Goal: Task Accomplishment & Management: Manage account settings

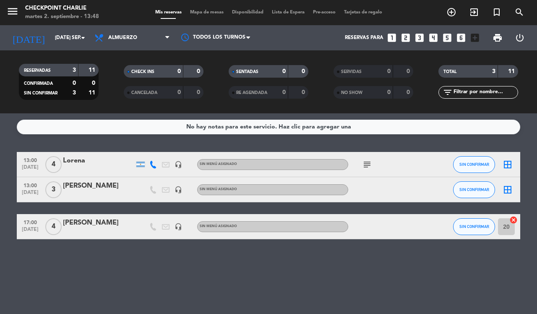
click at [506, 184] on icon "border_all" at bounding box center [507, 189] width 10 height 10
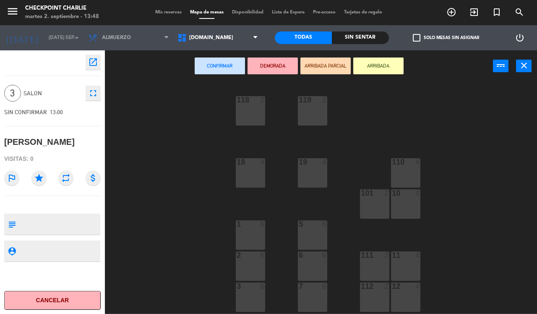
scroll to position [91, 0]
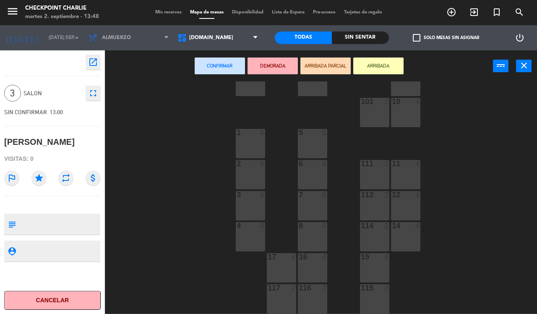
click at [311, 234] on div "8 6" at bounding box center [312, 236] width 29 height 29
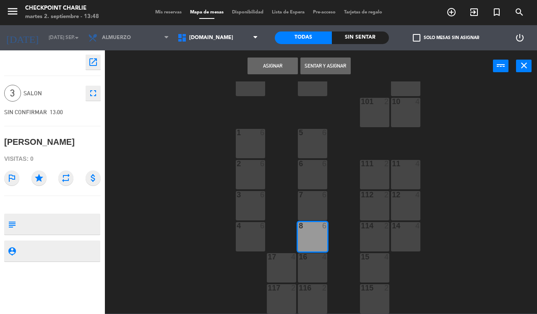
click at [313, 66] on button "Sentar y Asignar" at bounding box center [325, 65] width 50 height 17
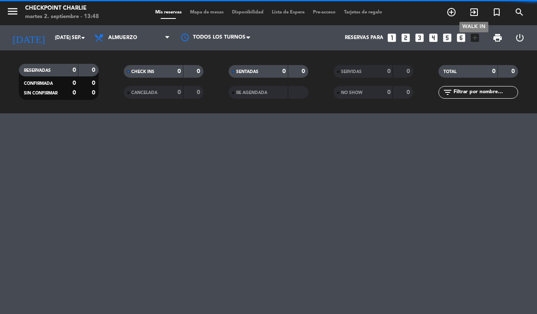
click at [476, 14] on icon "exit_to_app" at bounding box center [474, 12] width 10 height 10
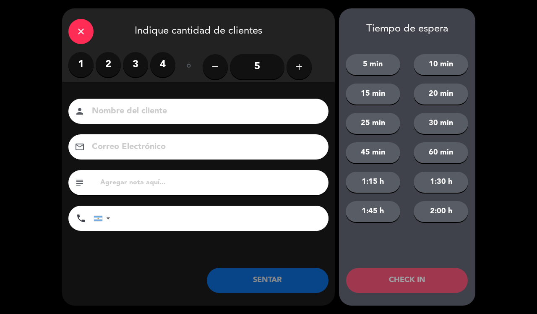
click at [74, 66] on label "1" at bounding box center [80, 64] width 25 height 25
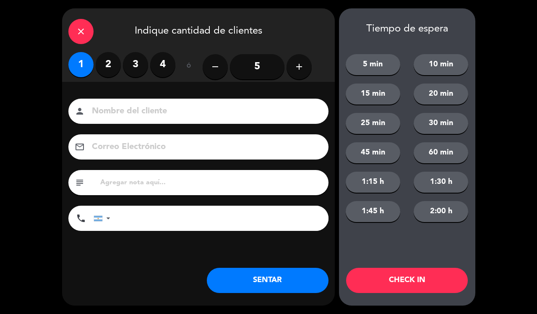
click at [286, 275] on button "SENTAR" at bounding box center [268, 279] width 122 height 25
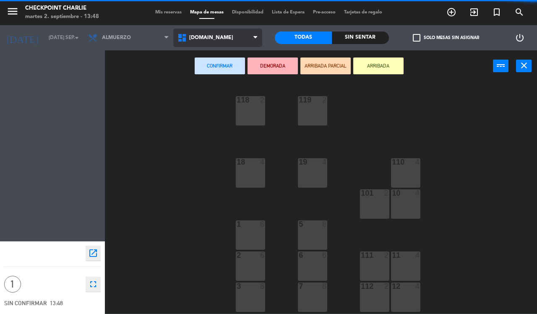
click at [205, 35] on span "[DOMAIN_NAME]" at bounding box center [211, 38] width 44 height 6
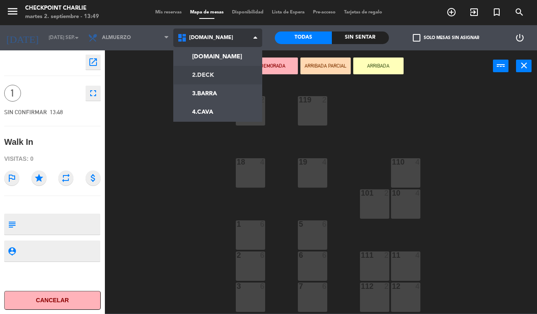
click at [220, 73] on ng-component "menu Checkpoint [PERSON_NAME] 2. septiembre - 13:49 Mis reservas Mapa de mesas …" at bounding box center [268, 156] width 537 height 313
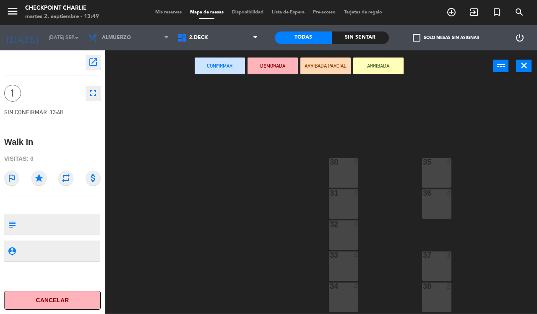
click at [338, 204] on div "31 4" at bounding box center [343, 203] width 29 height 29
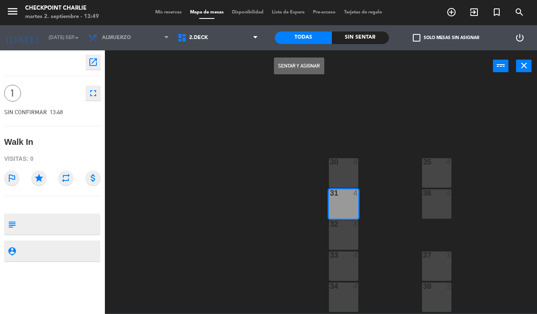
click at [313, 68] on button "Sentar y Asignar" at bounding box center [299, 65] width 50 height 17
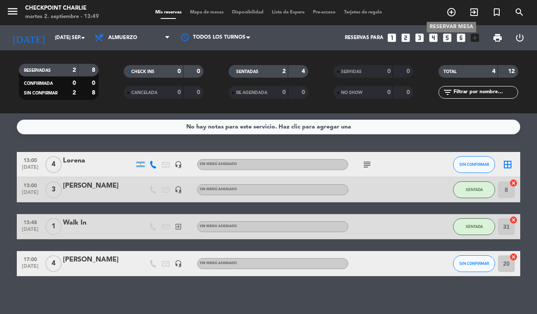
click at [452, 9] on icon "add_circle_outline" at bounding box center [451, 12] width 10 height 10
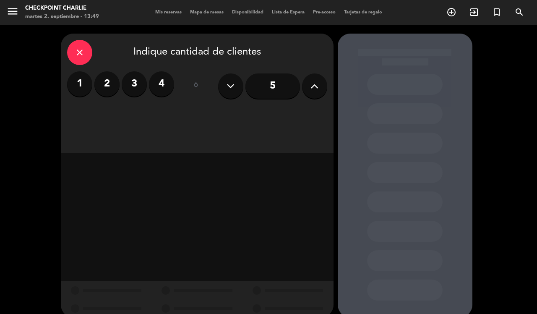
click at [108, 84] on label "2" at bounding box center [106, 83] width 25 height 25
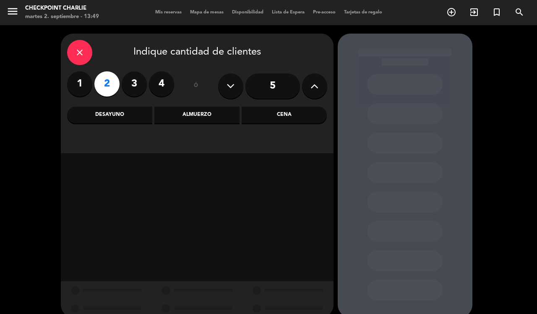
click at [76, 50] on icon "close" at bounding box center [80, 52] width 10 height 10
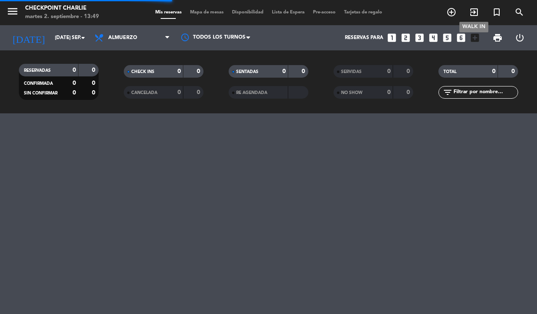
click at [475, 10] on icon "exit_to_app" at bounding box center [474, 12] width 10 height 10
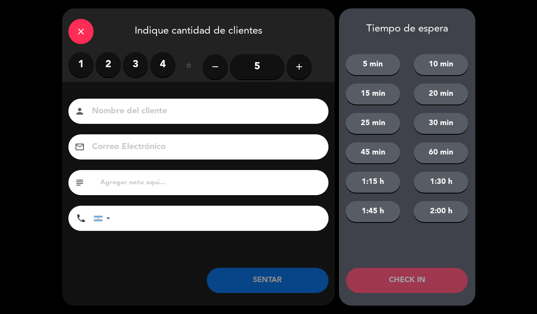
click at [104, 62] on label "2" at bounding box center [108, 64] width 25 height 25
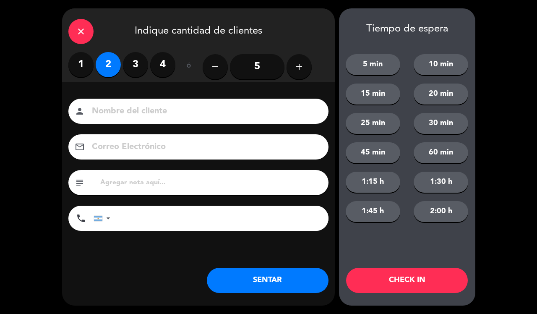
click at [298, 275] on button "SENTAR" at bounding box center [268, 279] width 122 height 25
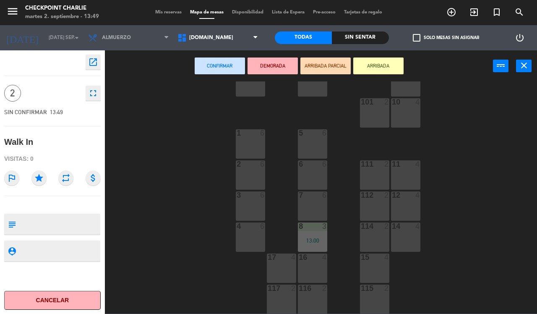
scroll to position [91, 0]
click at [395, 231] on div "14 4" at bounding box center [405, 236] width 29 height 29
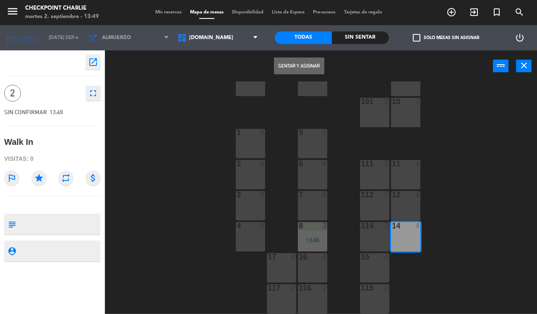
click at [305, 63] on button "Sentar y Asignar" at bounding box center [299, 65] width 50 height 17
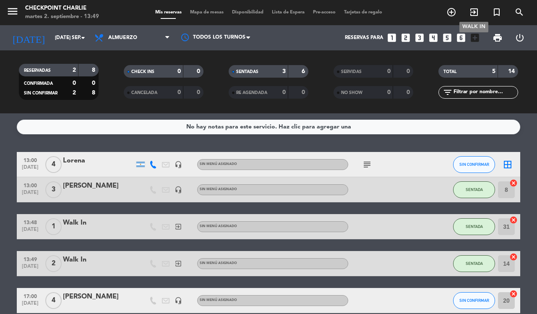
click at [471, 12] on icon "exit_to_app" at bounding box center [474, 12] width 10 height 10
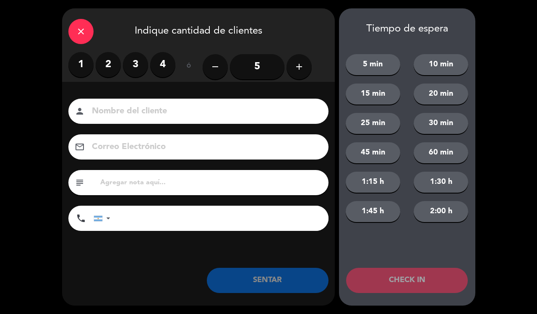
click at [89, 59] on label "1" at bounding box center [80, 64] width 25 height 25
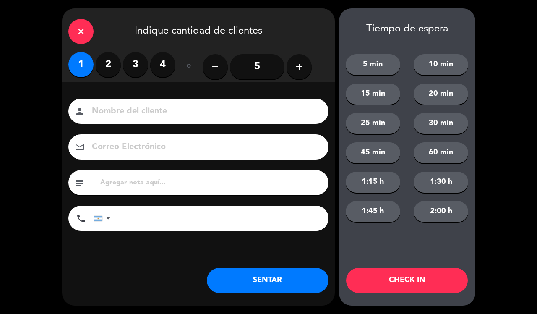
click at [271, 277] on button "SENTAR" at bounding box center [268, 279] width 122 height 25
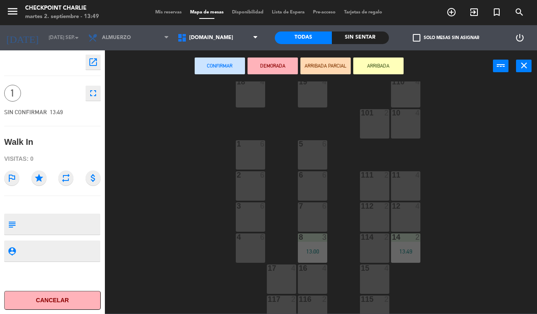
scroll to position [91, 0]
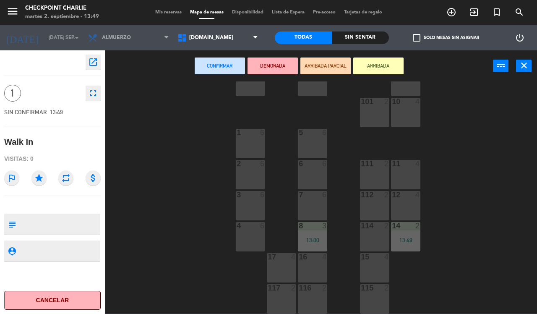
click at [413, 103] on div "4" at bounding box center [420, 102] width 14 height 8
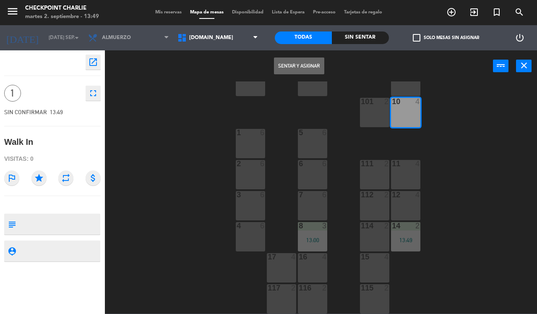
click at [304, 59] on button "Sentar y Asignar" at bounding box center [299, 65] width 50 height 17
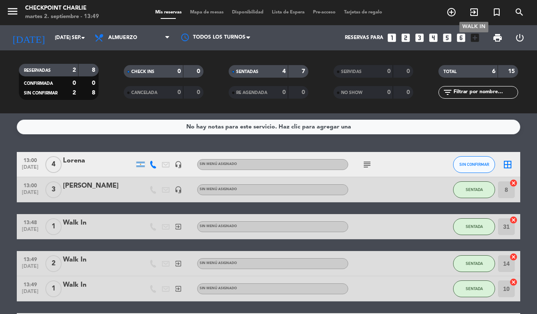
click at [474, 12] on icon "exit_to_app" at bounding box center [474, 12] width 10 height 10
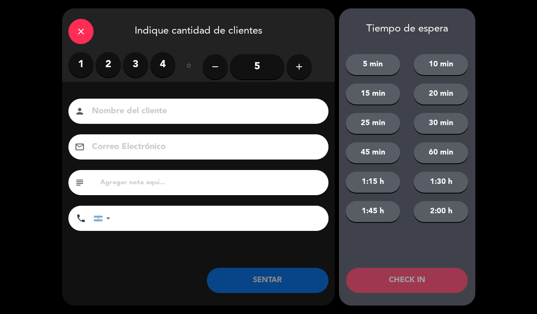
click at [83, 66] on label "1" at bounding box center [80, 64] width 25 height 25
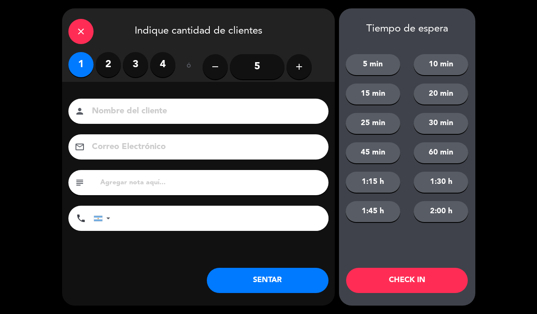
click at [257, 286] on button "SENTAR" at bounding box center [268, 279] width 122 height 25
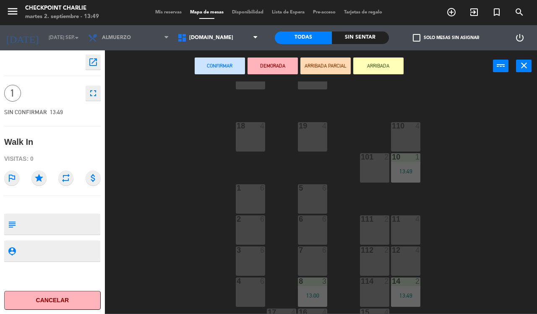
scroll to position [91, 0]
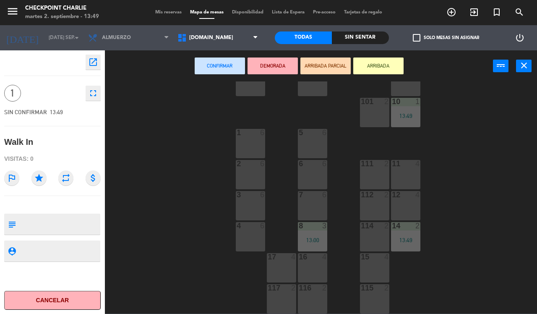
click at [369, 261] on div "15 4" at bounding box center [374, 267] width 29 height 29
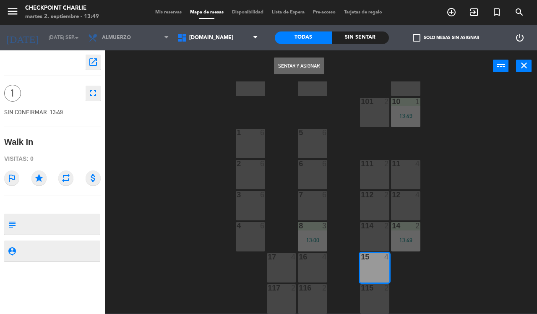
click at [295, 57] on button "Sentar y Asignar" at bounding box center [299, 65] width 50 height 17
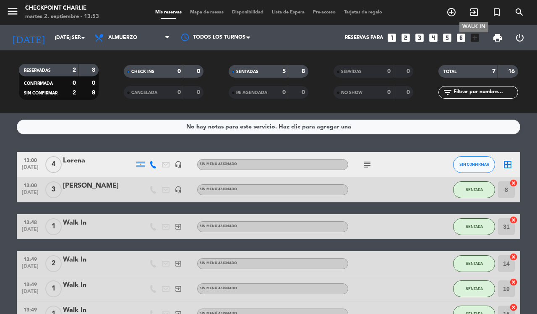
click at [469, 14] on icon "exit_to_app" at bounding box center [474, 12] width 10 height 10
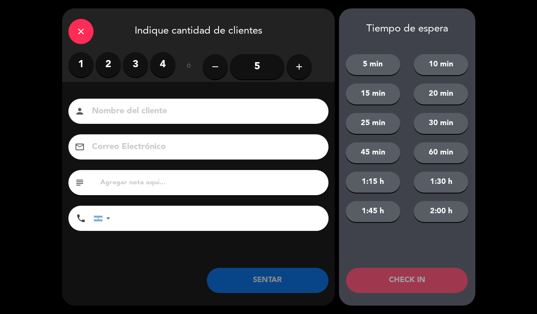
click at [139, 64] on label "3" at bounding box center [135, 64] width 25 height 25
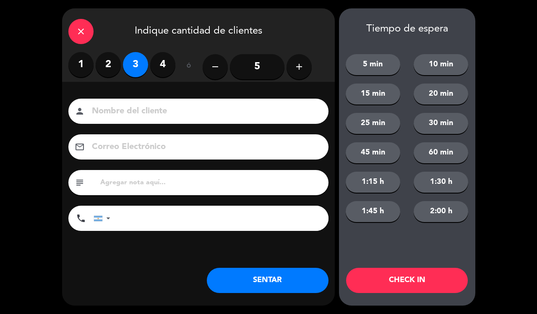
click at [297, 282] on button "SENTAR" at bounding box center [268, 279] width 122 height 25
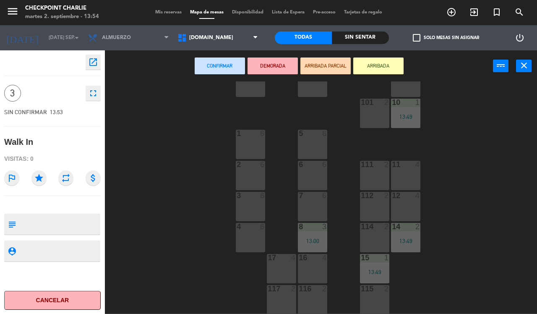
scroll to position [91, 0]
click at [304, 269] on div "16 4" at bounding box center [312, 267] width 29 height 29
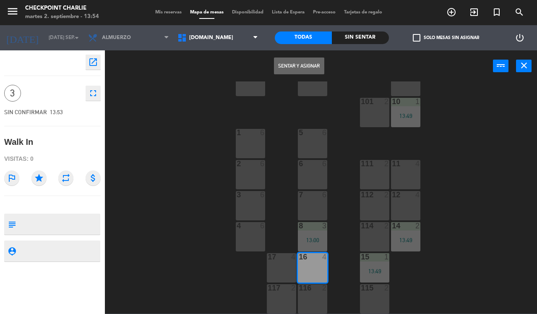
click at [300, 68] on button "Sentar y Asignar" at bounding box center [299, 65] width 50 height 17
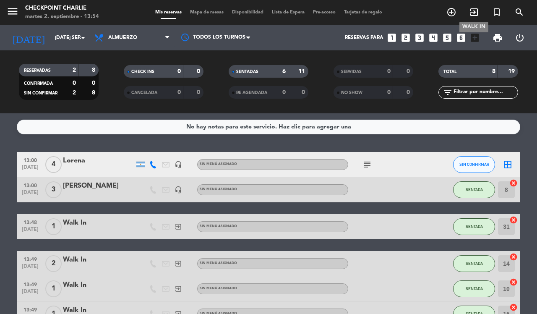
click at [469, 13] on icon "exit_to_app" at bounding box center [474, 12] width 10 height 10
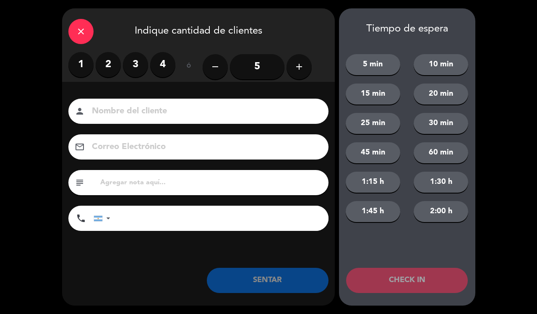
click at [84, 60] on label "1" at bounding box center [80, 64] width 25 height 25
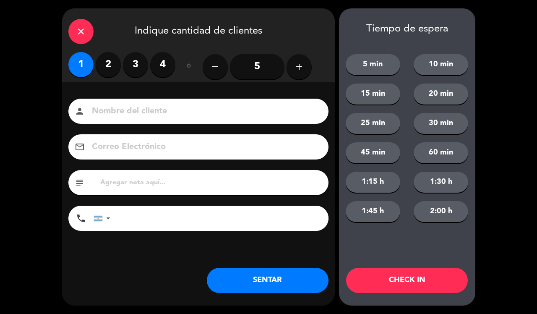
click at [292, 278] on button "SENTAR" at bounding box center [268, 279] width 122 height 25
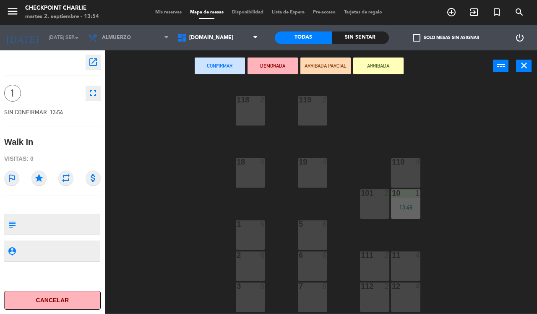
click at [401, 293] on div "12 4" at bounding box center [405, 296] width 29 height 29
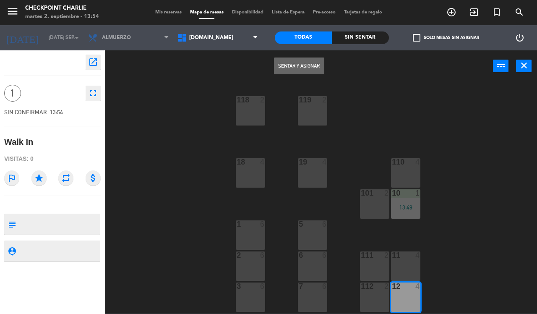
click at [296, 68] on button "Sentar y Asignar" at bounding box center [299, 65] width 50 height 17
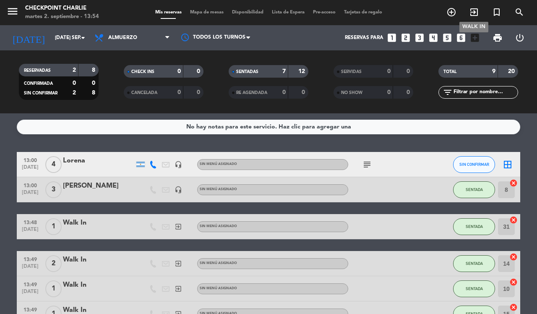
click at [473, 12] on icon "exit_to_app" at bounding box center [474, 12] width 10 height 10
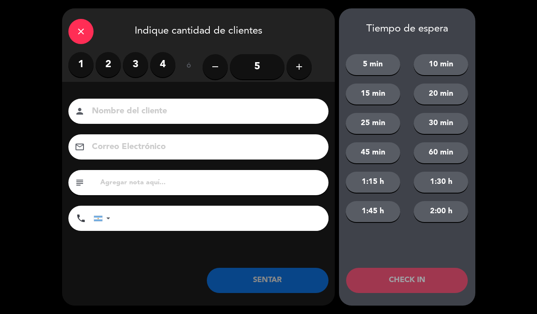
click at [108, 68] on label "2" at bounding box center [108, 64] width 25 height 25
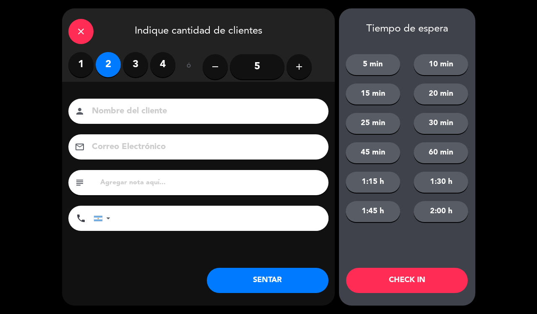
click at [291, 276] on button "SENTAR" at bounding box center [268, 279] width 122 height 25
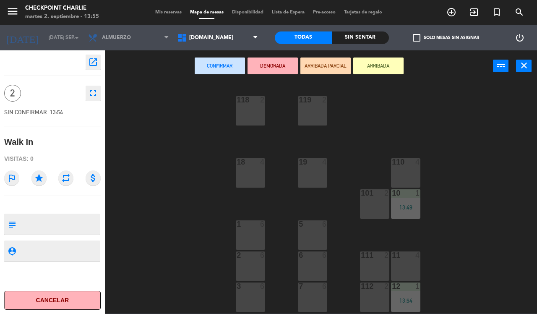
click at [257, 235] on div "1 6" at bounding box center [250, 234] width 29 height 29
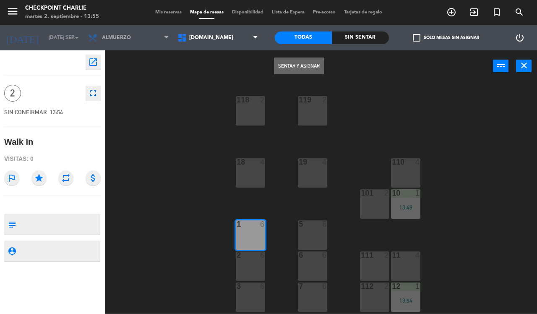
click at [285, 69] on button "Sentar y Asignar" at bounding box center [299, 65] width 50 height 17
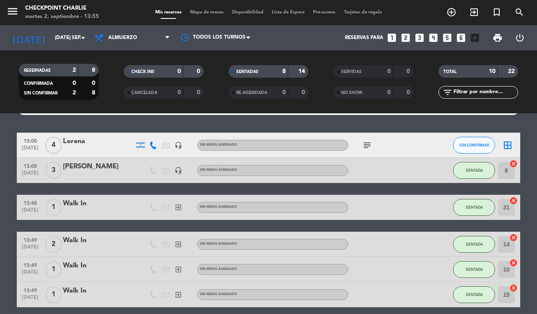
scroll to position [52, 0]
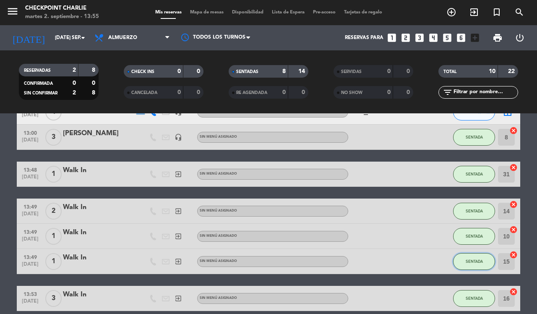
click at [470, 261] on span "SENTADA" at bounding box center [473, 261] width 17 height 5
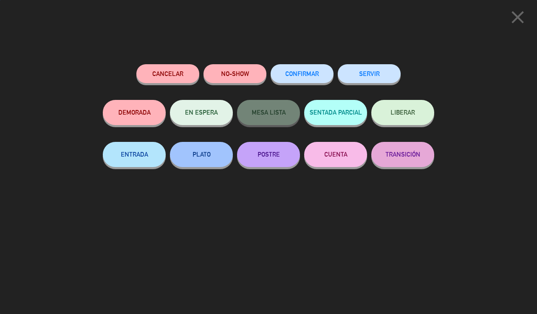
click at [382, 73] on button "SERVIR" at bounding box center [369, 73] width 63 height 19
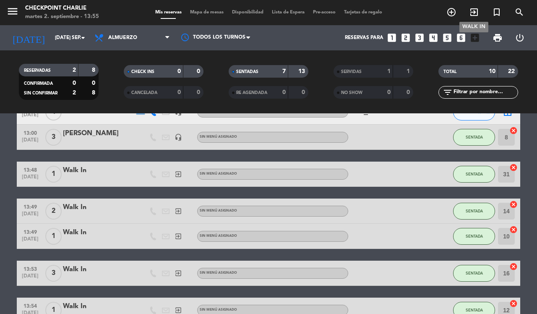
click at [470, 14] on icon "exit_to_app" at bounding box center [474, 12] width 10 height 10
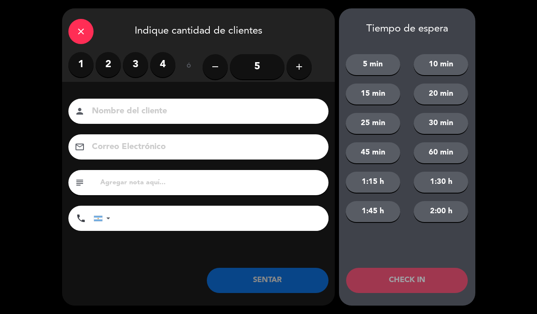
click at [124, 63] on label "3" at bounding box center [135, 64] width 25 height 25
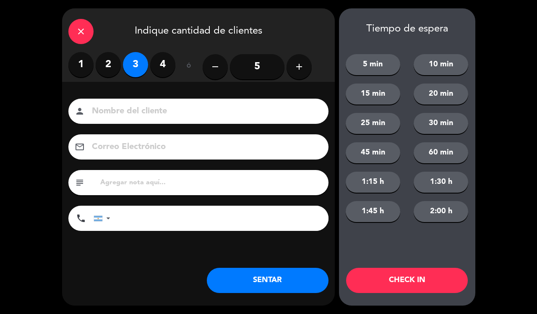
click at [262, 279] on button "SENTAR" at bounding box center [268, 279] width 122 height 25
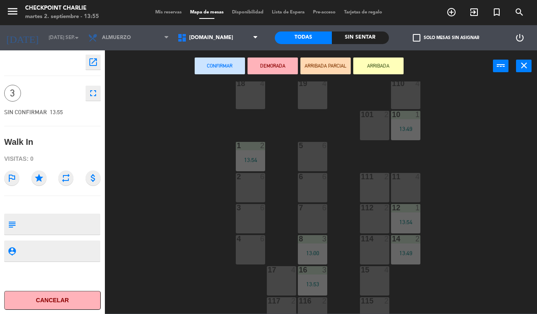
scroll to position [91, 0]
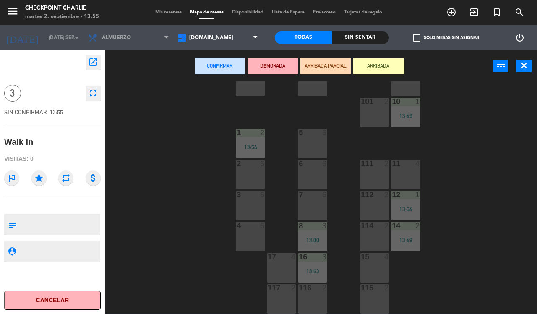
click at [382, 267] on div "15 4" at bounding box center [374, 267] width 29 height 29
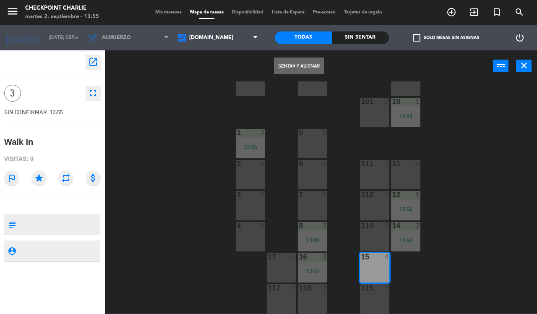
click at [303, 64] on button "Sentar y Asignar" at bounding box center [299, 65] width 50 height 17
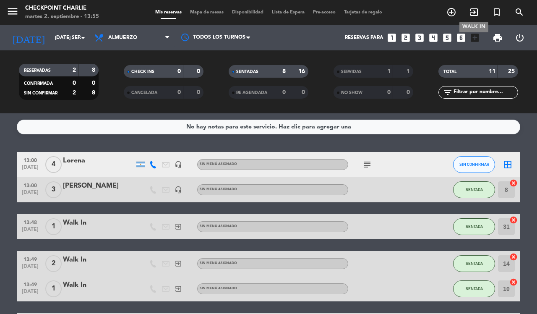
click at [472, 17] on icon "exit_to_app" at bounding box center [474, 12] width 10 height 10
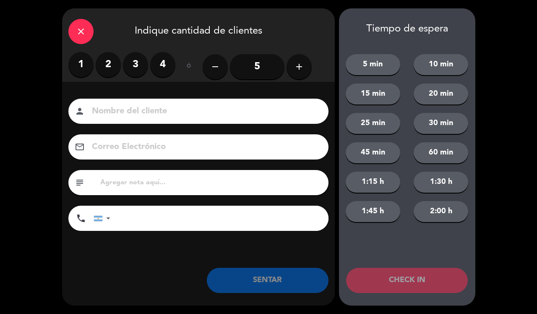
click at [88, 63] on label "1" at bounding box center [80, 64] width 25 height 25
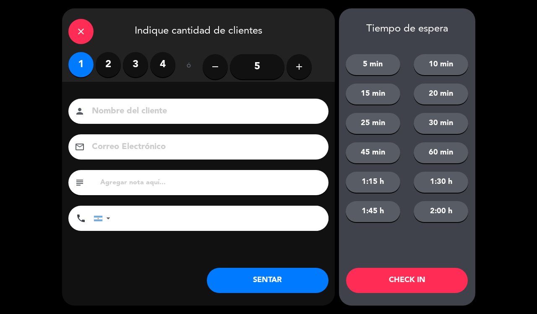
click at [257, 285] on button "SENTAR" at bounding box center [268, 279] width 122 height 25
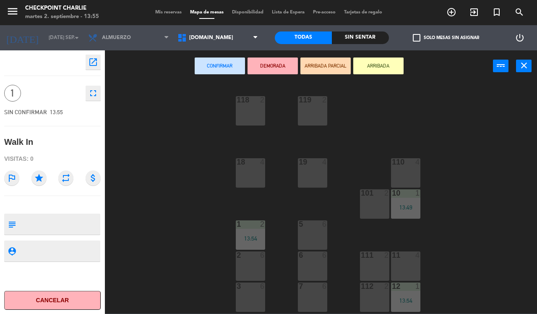
click at [397, 265] on div "11 4" at bounding box center [405, 265] width 29 height 29
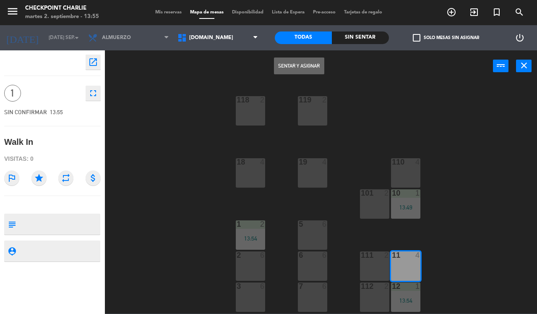
click at [315, 65] on button "Sentar y Asignar" at bounding box center [299, 65] width 50 height 17
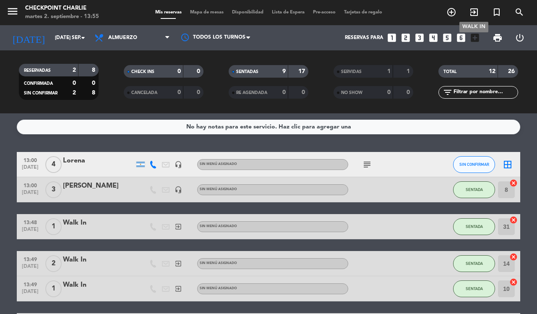
click at [480, 12] on span "exit_to_app" at bounding box center [473, 12] width 23 height 14
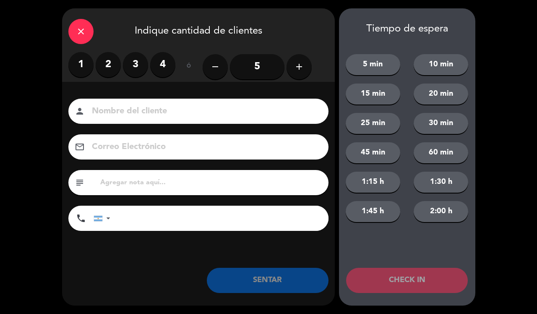
click at [475, 12] on div "close Indique cantidad de clientes 1 2 3 4 ó remove 5 add Nombre del cliente pe…" at bounding box center [268, 157] width 537 height 314
click at [112, 66] on label "2" at bounding box center [108, 64] width 25 height 25
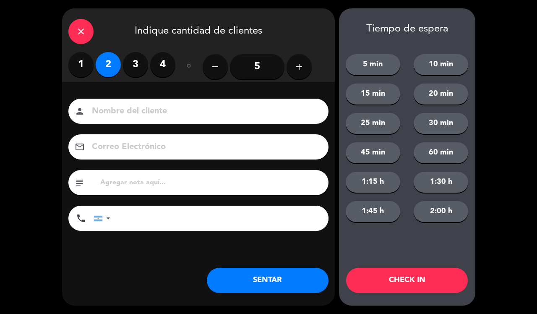
click at [242, 275] on button "SENTAR" at bounding box center [268, 279] width 122 height 25
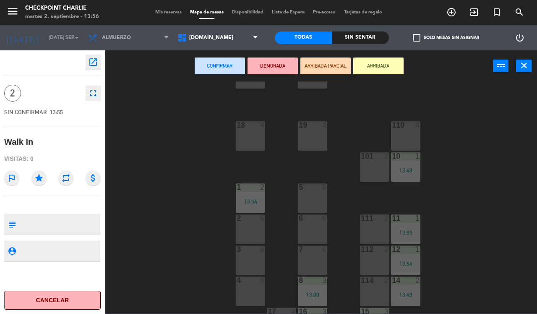
scroll to position [91, 0]
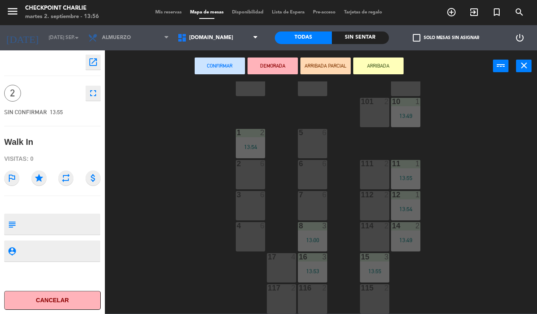
click at [254, 239] on div "4 6" at bounding box center [250, 236] width 29 height 29
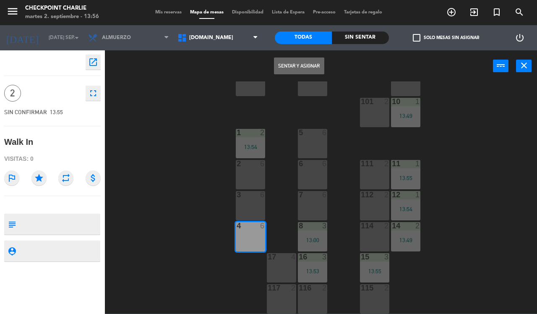
click at [319, 66] on button "Sentar y Asignar" at bounding box center [299, 65] width 50 height 17
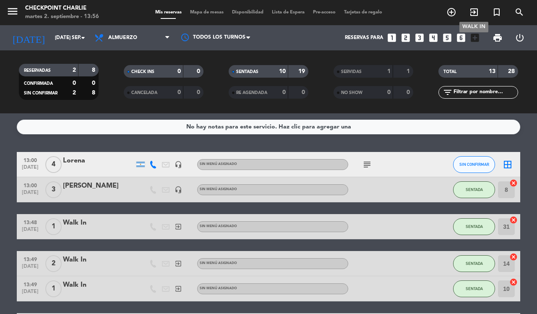
click at [474, 13] on icon "exit_to_app" at bounding box center [474, 12] width 10 height 10
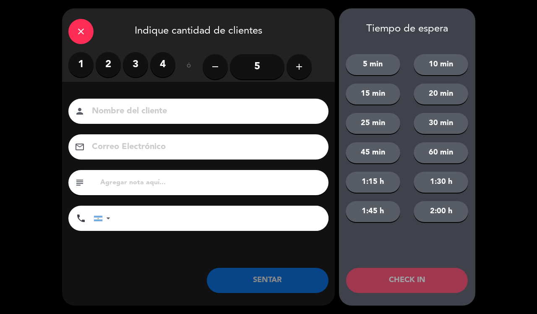
click at [114, 65] on label "2" at bounding box center [108, 64] width 25 height 25
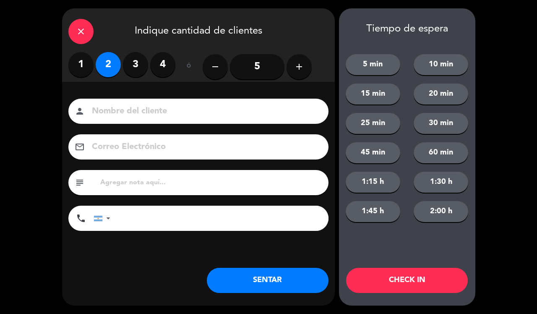
click at [286, 280] on button "SENTAR" at bounding box center [268, 279] width 122 height 25
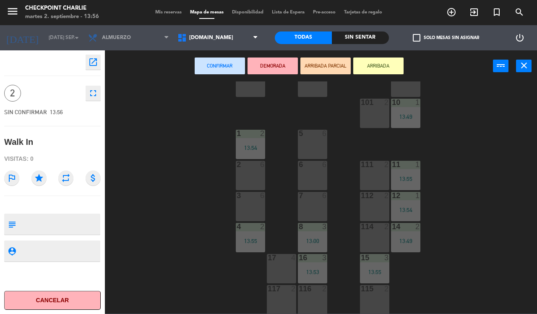
scroll to position [91, 0]
click at [315, 200] on div "7 6" at bounding box center [312, 205] width 29 height 29
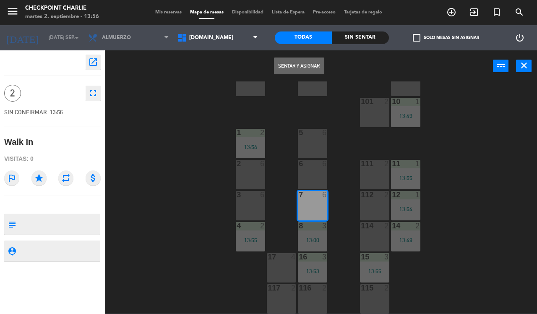
click at [299, 64] on button "Sentar y Asignar" at bounding box center [299, 65] width 50 height 17
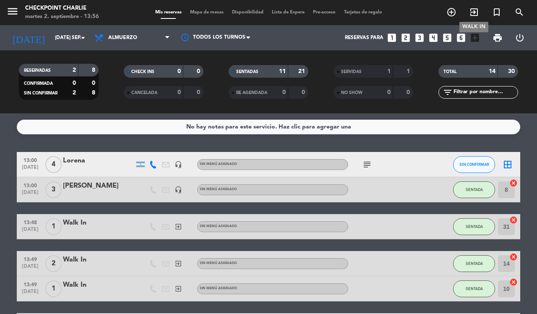
click at [474, 18] on span "exit_to_app" at bounding box center [473, 12] width 23 height 14
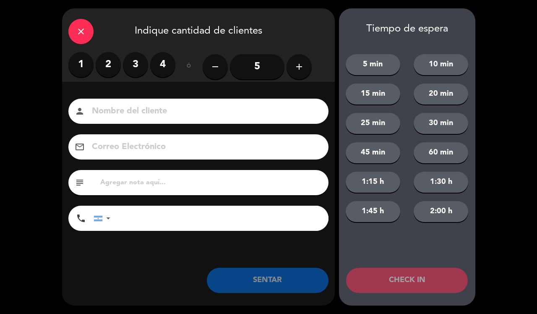
click at [113, 65] on label "2" at bounding box center [108, 64] width 25 height 25
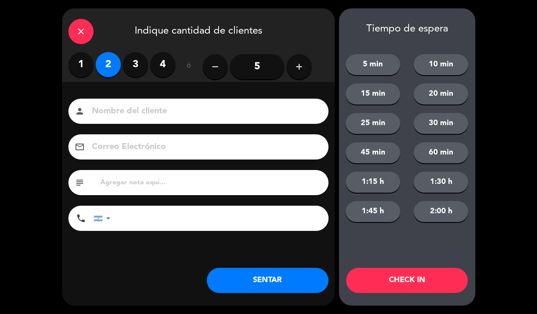
click at [228, 274] on button "SENTAR" at bounding box center [268, 279] width 122 height 25
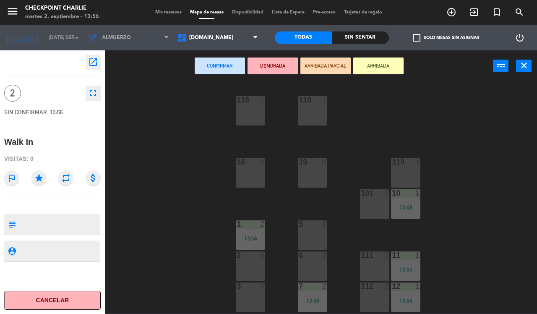
click at [306, 233] on div "5 6" at bounding box center [312, 234] width 29 height 29
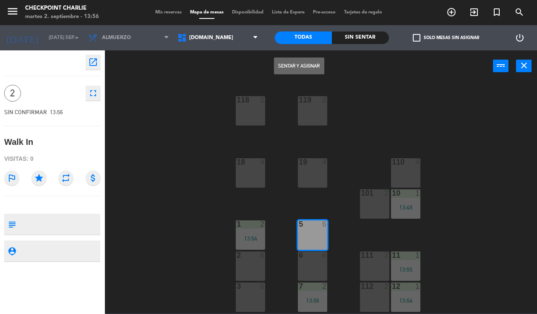
click at [291, 63] on button "Sentar y Asignar" at bounding box center [299, 65] width 50 height 17
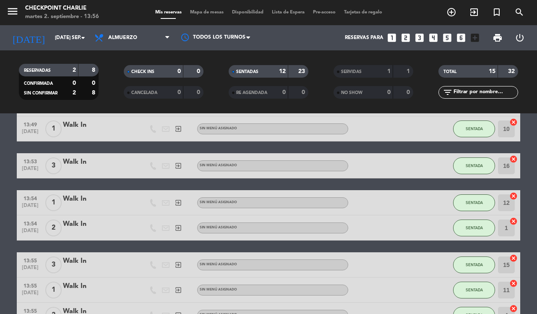
scroll to position [210, 0]
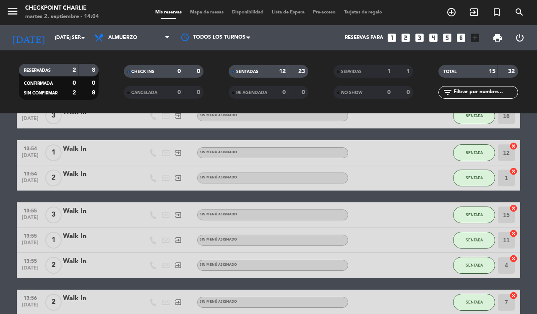
click at [74, 174] on div "Walk In" at bounding box center [98, 174] width 71 height 11
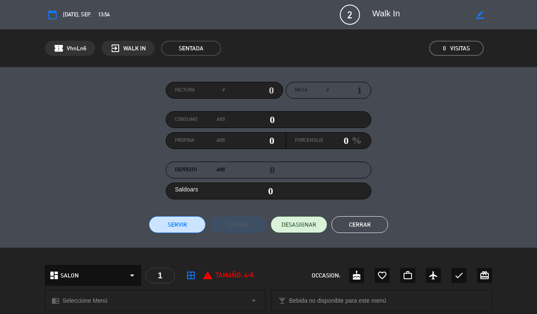
click at [343, 13] on span "2" at bounding box center [350, 15] width 20 height 20
click at [353, 17] on span "2" at bounding box center [350, 15] width 20 height 20
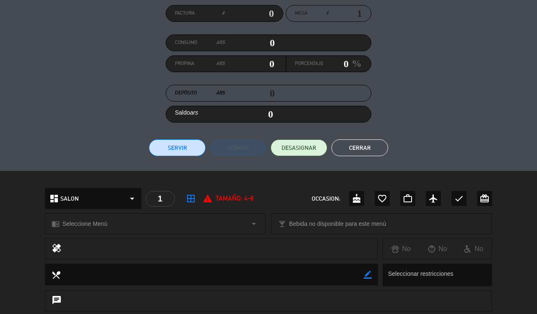
scroll to position [105, 0]
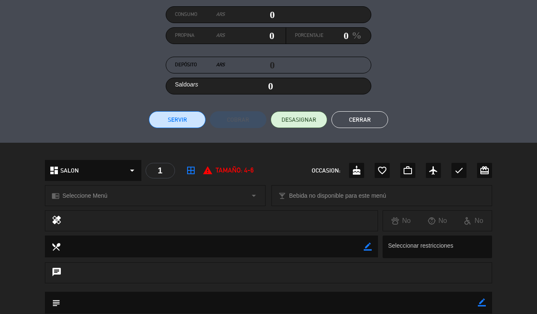
click at [194, 166] on icon "border_all" at bounding box center [191, 170] width 10 height 10
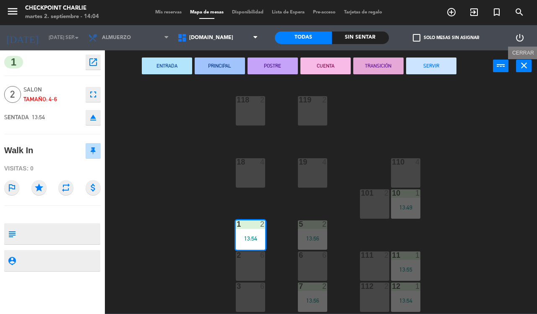
click at [519, 63] on icon "close" at bounding box center [524, 65] width 10 height 10
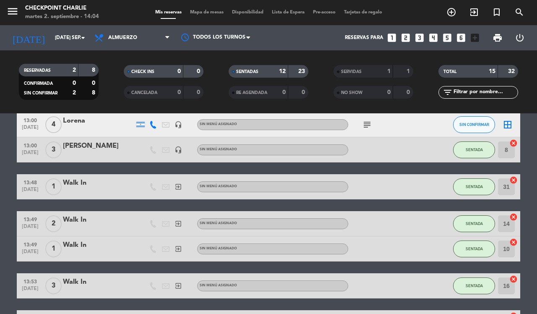
scroll to position [105, 0]
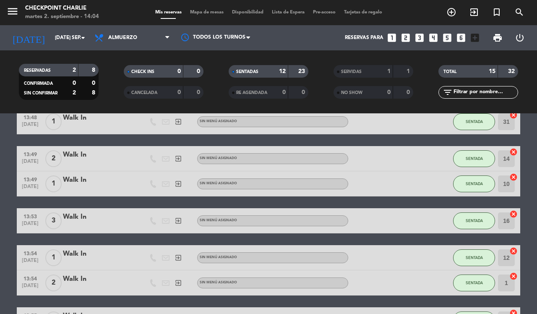
click at [72, 286] on div at bounding box center [98, 288] width 71 height 7
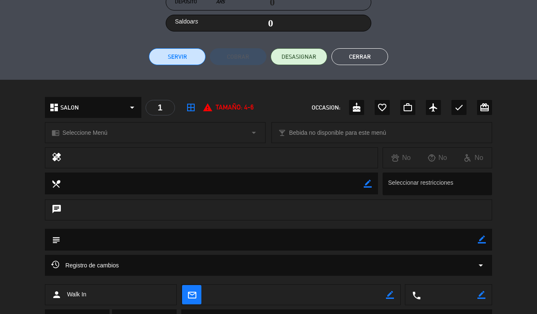
scroll to position [156, 0]
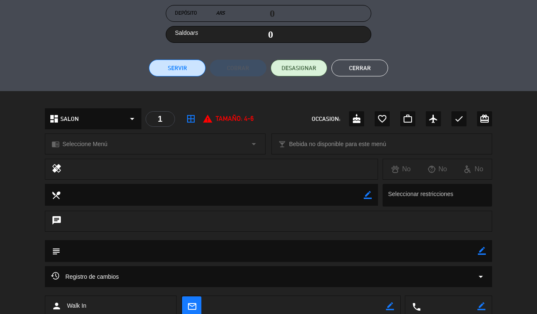
click at [160, 114] on div "1" at bounding box center [159, 119] width 29 height 16
click at [158, 119] on div "1" at bounding box center [159, 119] width 29 height 16
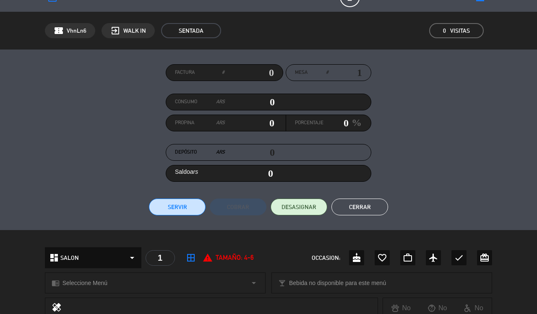
scroll to position [0, 0]
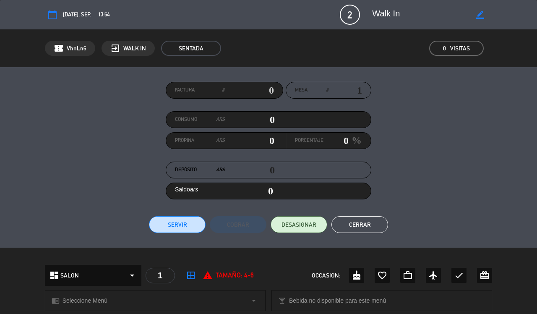
click at [481, 13] on icon "border_color" at bounding box center [480, 15] width 8 height 8
click at [346, 13] on span "2" at bounding box center [350, 15] width 20 height 20
click at [352, 16] on span "2" at bounding box center [350, 15] width 20 height 20
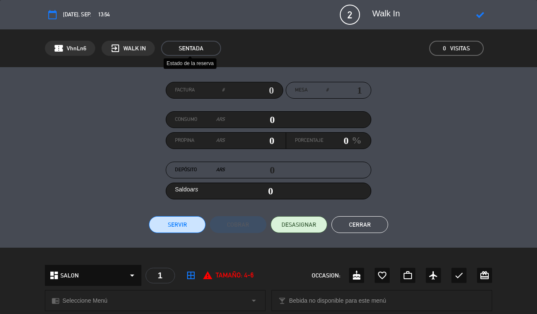
click at [203, 47] on span "SENTADA" at bounding box center [191, 48] width 60 height 15
click at [356, 223] on button "Cerrar" at bounding box center [359, 224] width 57 height 17
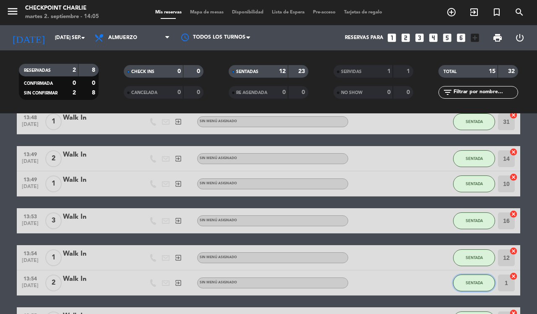
click at [477, 280] on span "SENTADA" at bounding box center [473, 282] width 17 height 5
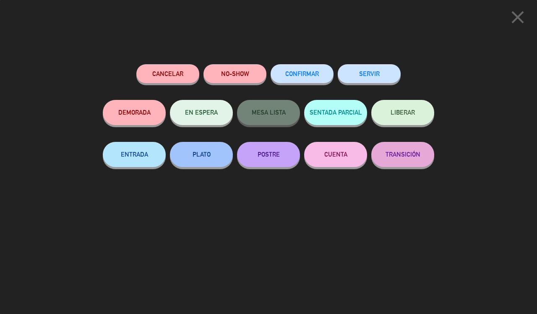
click at [379, 77] on button "SERVIR" at bounding box center [369, 73] width 63 height 19
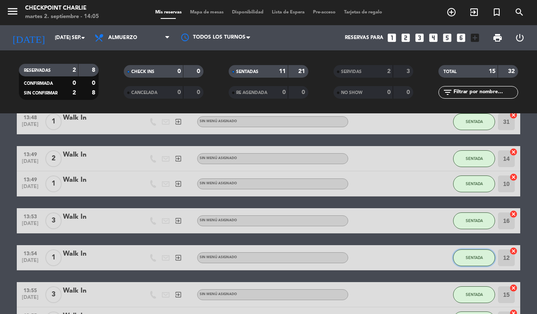
click at [475, 256] on span "SENTADA" at bounding box center [473, 257] width 17 height 5
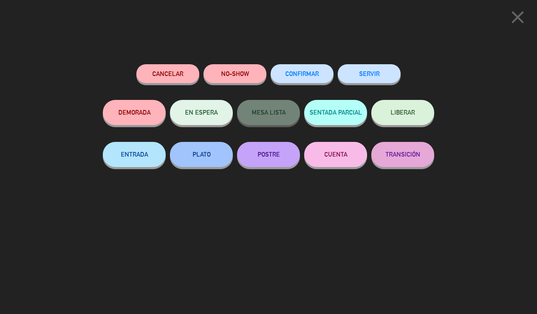
click at [355, 70] on button "SERVIR" at bounding box center [369, 73] width 63 height 19
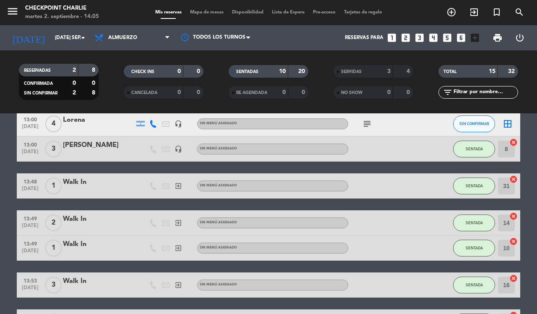
scroll to position [52, 0]
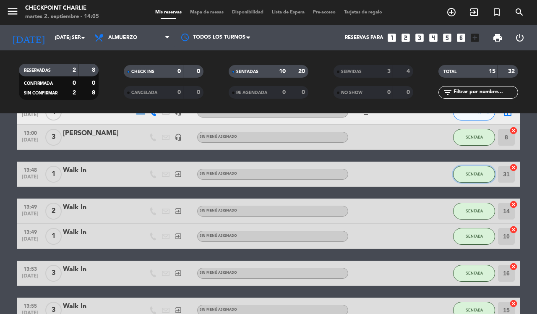
click at [473, 167] on button "SENTADA" at bounding box center [474, 174] width 42 height 17
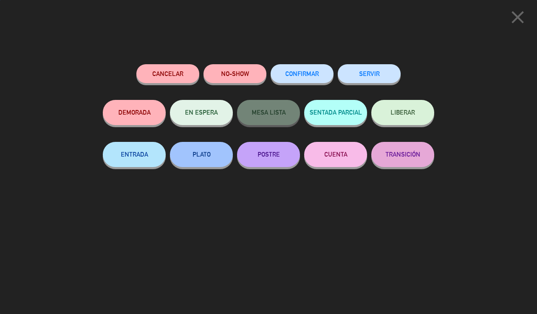
click at [348, 70] on button "SERVIR" at bounding box center [369, 73] width 63 height 19
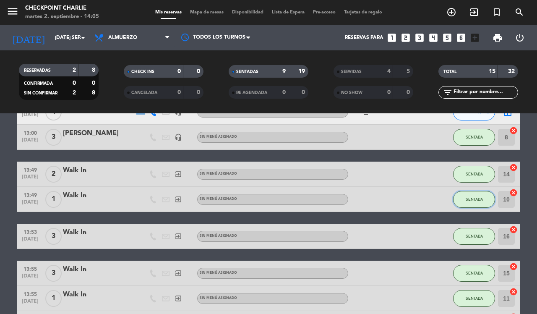
click at [479, 197] on span "SENTADA" at bounding box center [473, 199] width 17 height 5
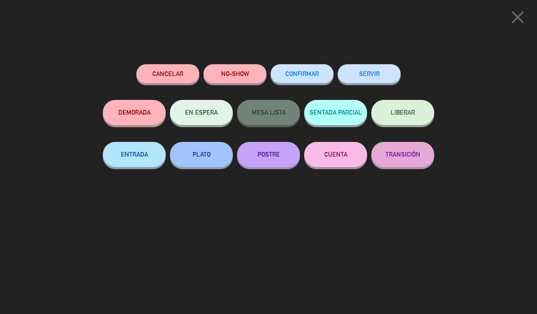
click at [369, 77] on button "SERVIR" at bounding box center [369, 73] width 63 height 19
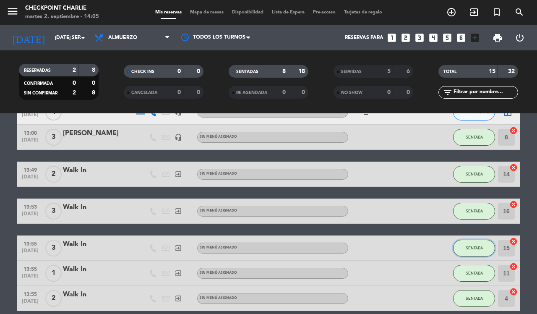
click at [480, 251] on button "SENTADA" at bounding box center [474, 247] width 42 height 17
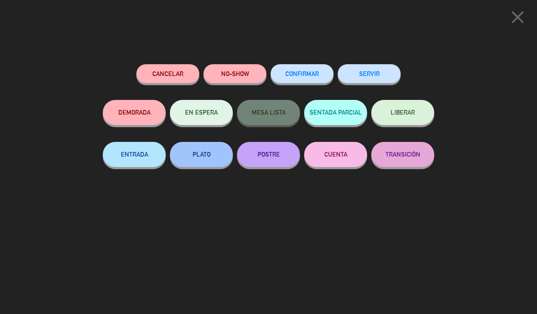
click at [361, 76] on button "SERVIR" at bounding box center [369, 73] width 63 height 19
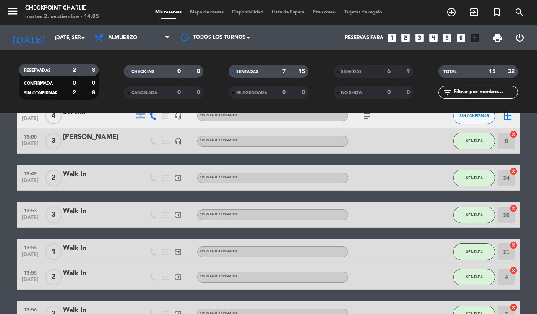
scroll to position [105, 0]
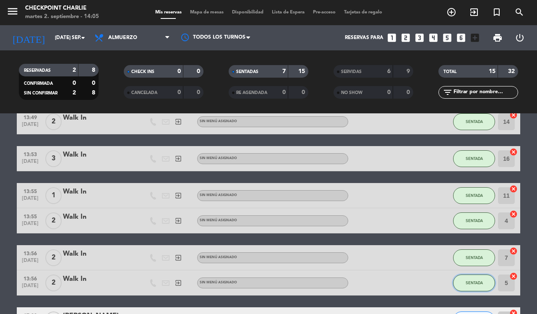
click at [468, 282] on span "SENTADA" at bounding box center [473, 282] width 17 height 5
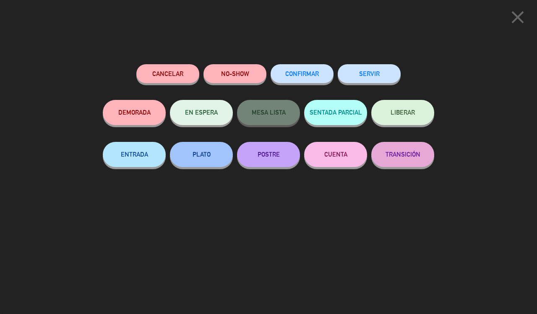
click at [382, 77] on button "SERVIR" at bounding box center [369, 73] width 63 height 19
click at [371, 74] on button "SERVIR" at bounding box center [369, 73] width 63 height 19
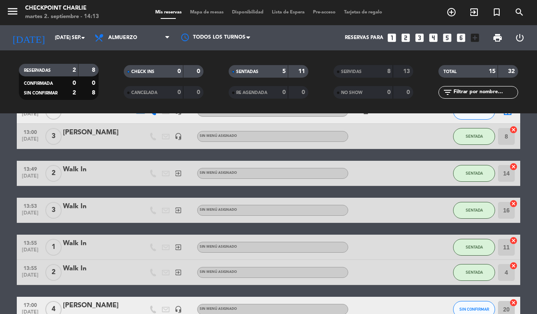
scroll to position [0, 0]
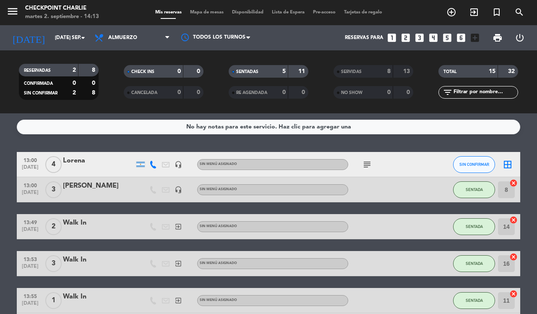
click at [368, 162] on icon "subject" at bounding box center [367, 164] width 10 height 10
click at [151, 164] on icon at bounding box center [153, 165] width 8 height 8
